Goal: Information Seeking & Learning: Learn about a topic

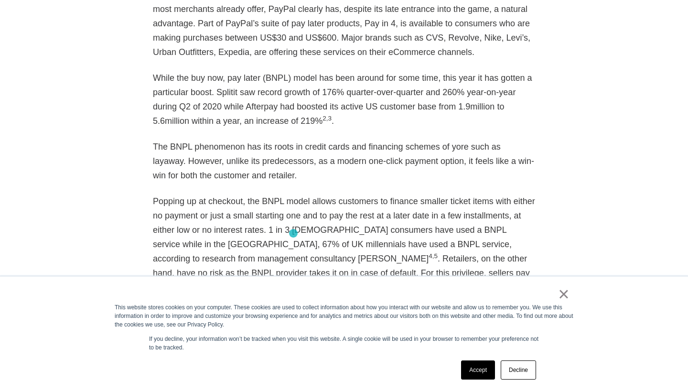
scroll to position [945, 0]
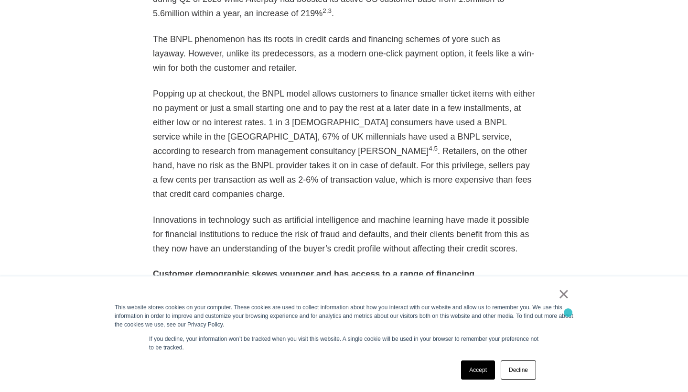
click at [568, 312] on div "This website stores cookies on your computer. These cookies are used to collect…" at bounding box center [344, 316] width 458 height 26
click at [565, 297] on link "×" at bounding box center [563, 293] width 11 height 9
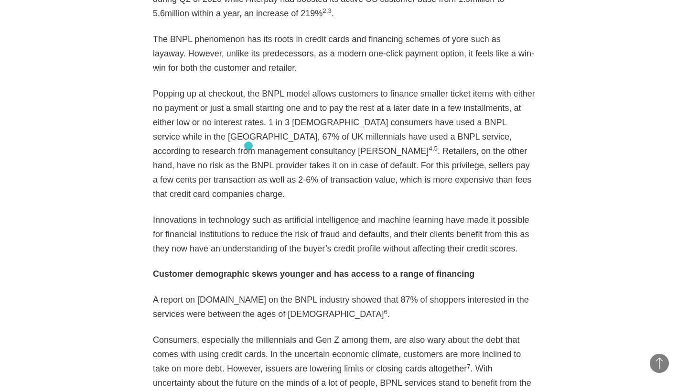
click at [248, 146] on p "Popping up at checkout, the BNPL model allows customers to finance smaller tick…" at bounding box center [344, 143] width 382 height 115
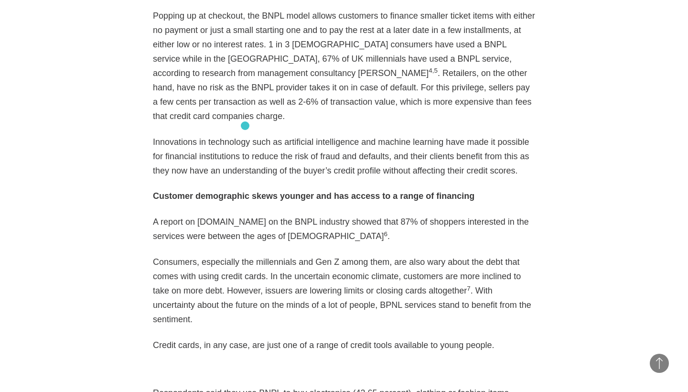
scroll to position [1036, 0]
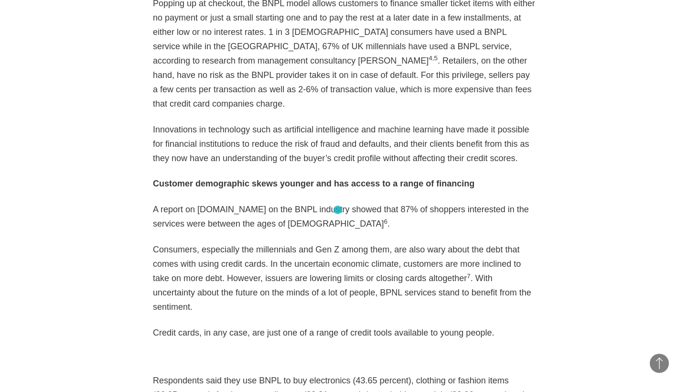
drag, startPoint x: 153, startPoint y: 190, endPoint x: 338, endPoint y: 210, distance: 185.3
click at [338, 210] on p "A report on PYMNTS.com on the BNPL industry showed that 87% of shoppers interes…" at bounding box center [344, 216] width 382 height 29
copy p "A report on PYMNTS.com on the BNPL industry showed that 87% of shoppers interes…"
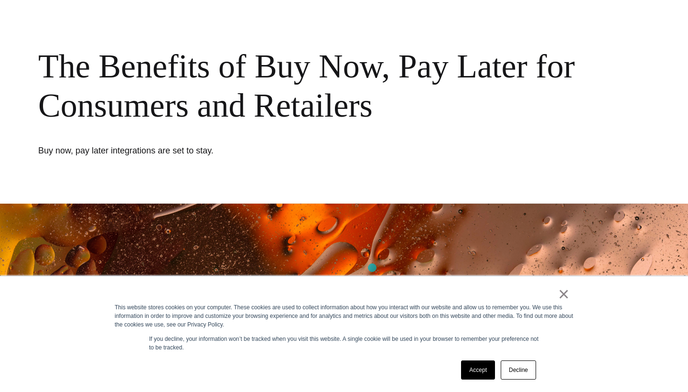
scroll to position [79, 0]
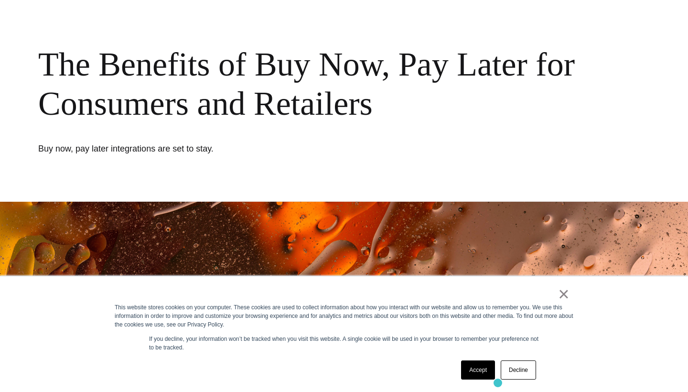
click at [498, 382] on div "× This website stores cookies on your computer. These cookies are used to colle…" at bounding box center [343, 334] width 477 height 116
click at [487, 378] on link "Accept" at bounding box center [478, 369] width 34 height 19
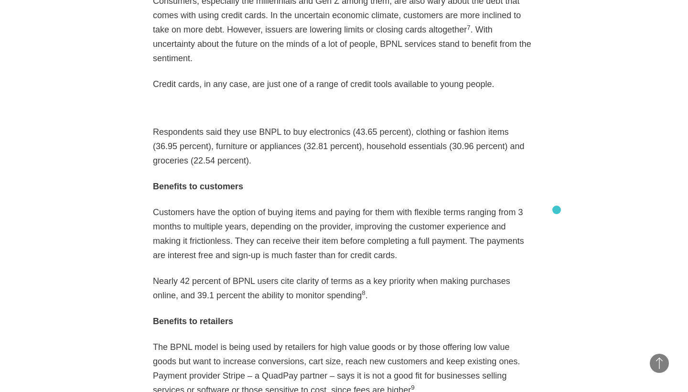
scroll to position [1368, 0]
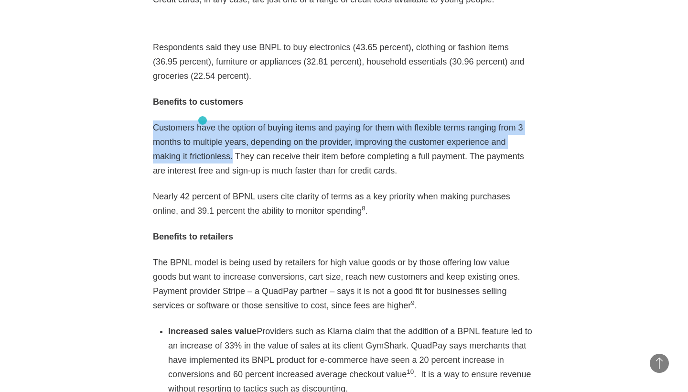
drag, startPoint x: 152, startPoint y: 100, endPoint x: 202, endPoint y: 120, distance: 54.2
click at [202, 120] on article "As eCommerce booms with a growth rate poised to top 20% this year according to …" at bounding box center [343, 357] width 411 height 1939
copy p "Customers have the option of buying items and paying for them with flexible ter…"
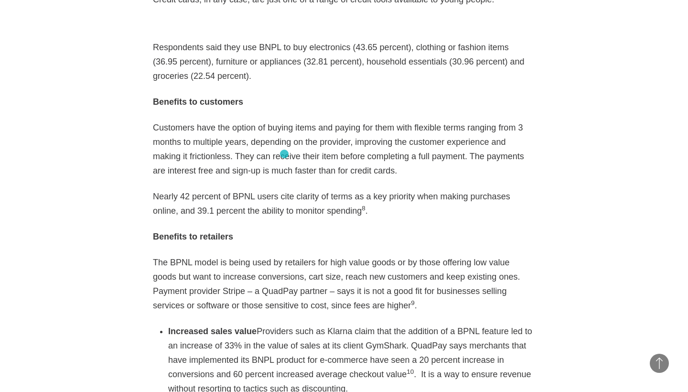
click at [285, 154] on div "As eCommerce booms with a growth rate poised to top 20% this year according to …" at bounding box center [344, 338] width 382 height 1900
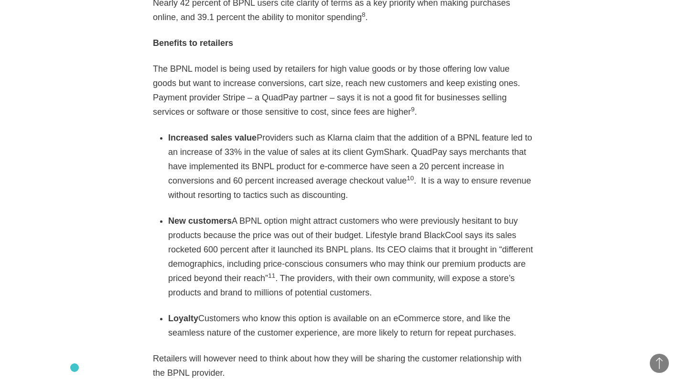
scroll to position [1566, 0]
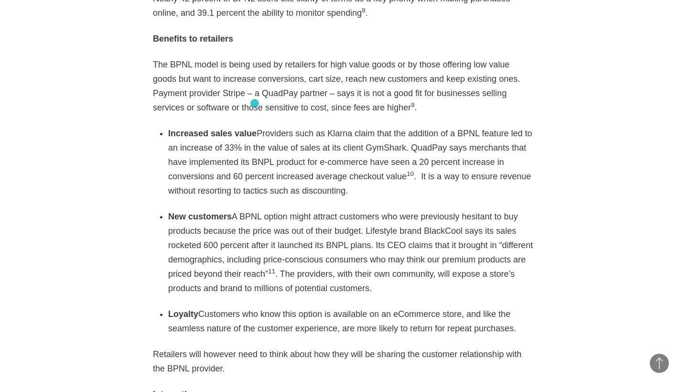
click at [254, 126] on li "Increased sales value Providers such as Klarna claim that the addition of a BPN…" at bounding box center [351, 162] width 367 height 72
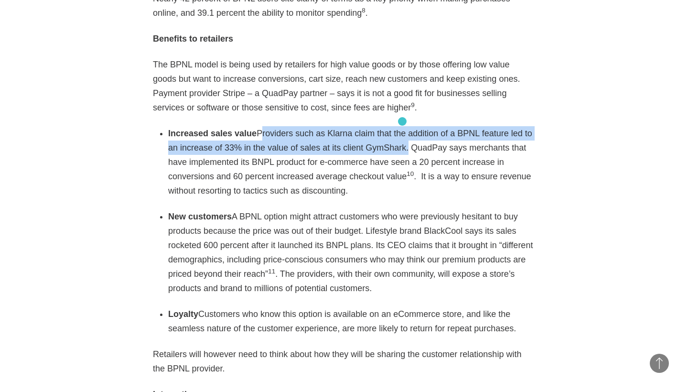
drag, startPoint x: 257, startPoint y: 105, endPoint x: 402, endPoint y: 121, distance: 146.0
click at [402, 126] on li "Increased sales value Providers such as Klarna claim that the addition of a BPN…" at bounding box center [351, 162] width 367 height 72
copy li "Providers such as Klarna claim that the addition of a BPNL feature led to an in…"
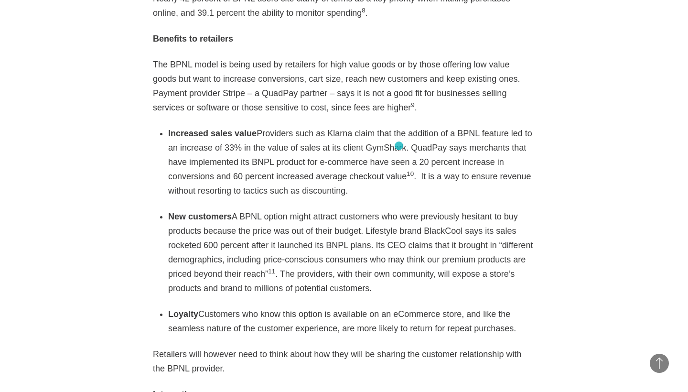
click at [398, 148] on li "Increased sales value Providers such as Klarna claim that the addition of a BPN…" at bounding box center [351, 162] width 367 height 72
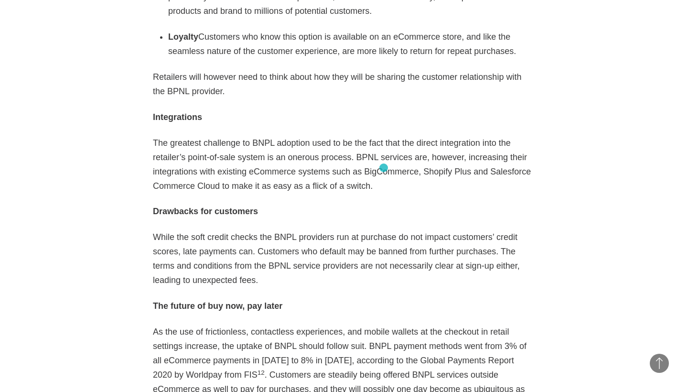
scroll to position [1824, 0]
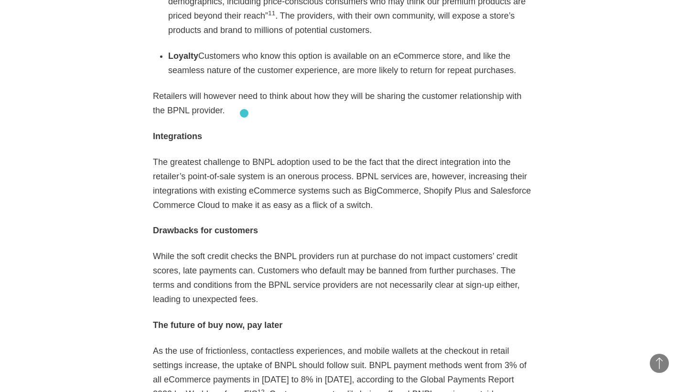
click at [244, 129] on p "Integrations" at bounding box center [344, 136] width 382 height 14
